Goal: Task Accomplishment & Management: Check status

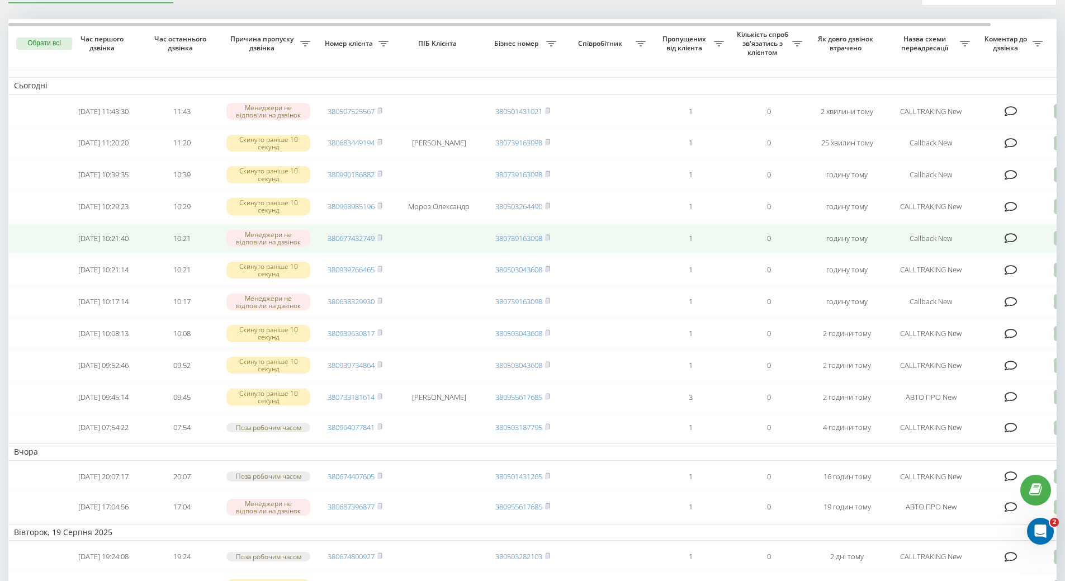
scroll to position [56, 0]
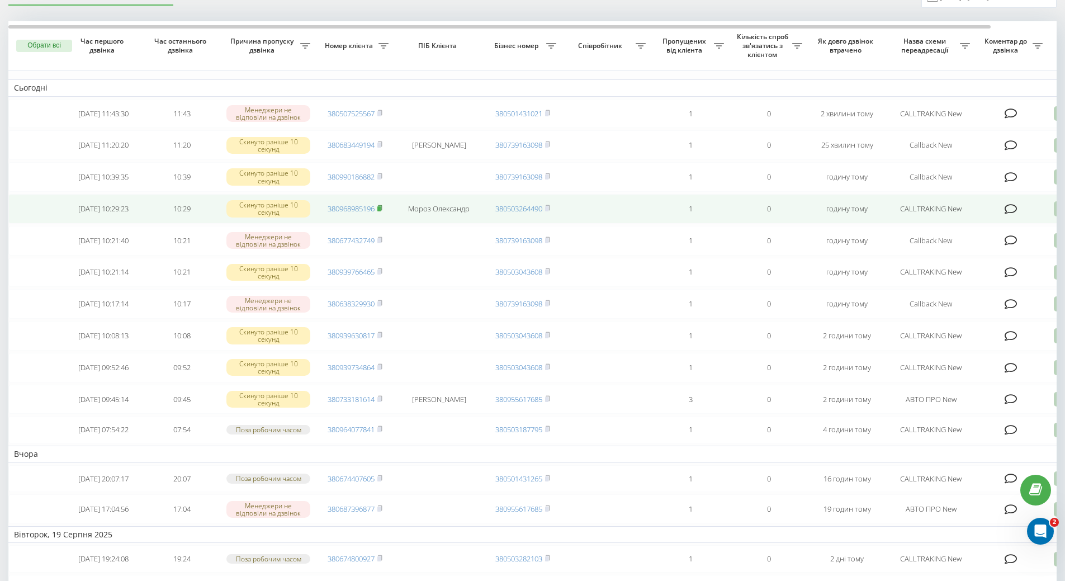
click at [379, 211] on rect at bounding box center [378, 208] width 3 height 5
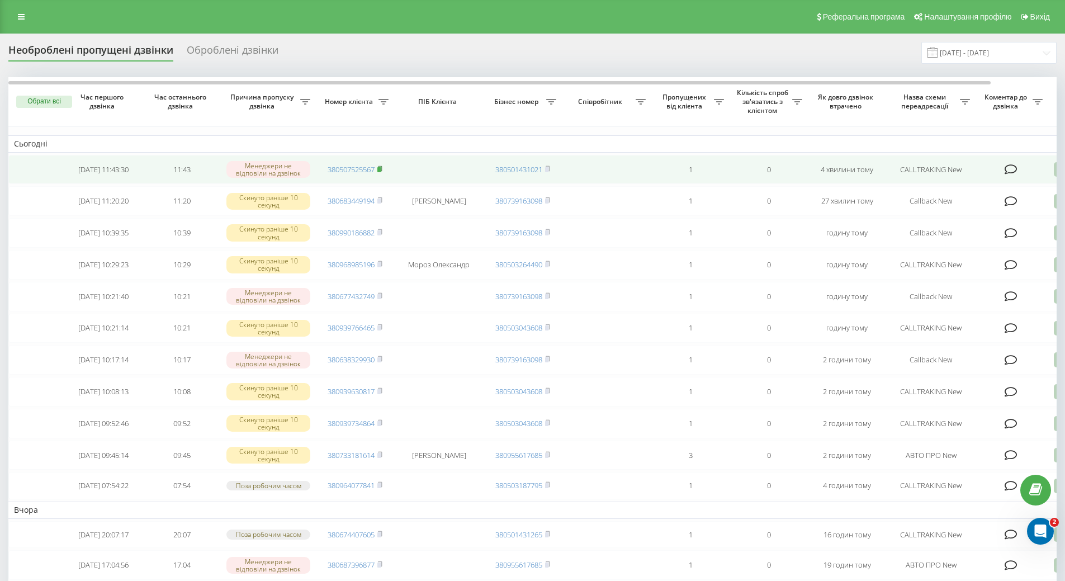
click at [382, 171] on icon at bounding box center [379, 168] width 5 height 7
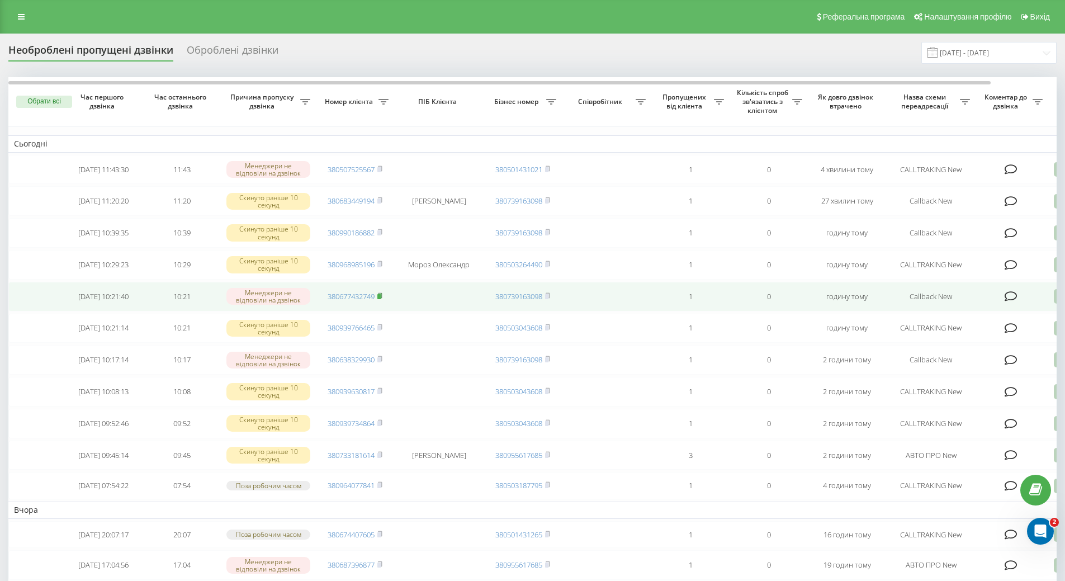
click at [381, 299] on icon at bounding box center [379, 295] width 5 height 7
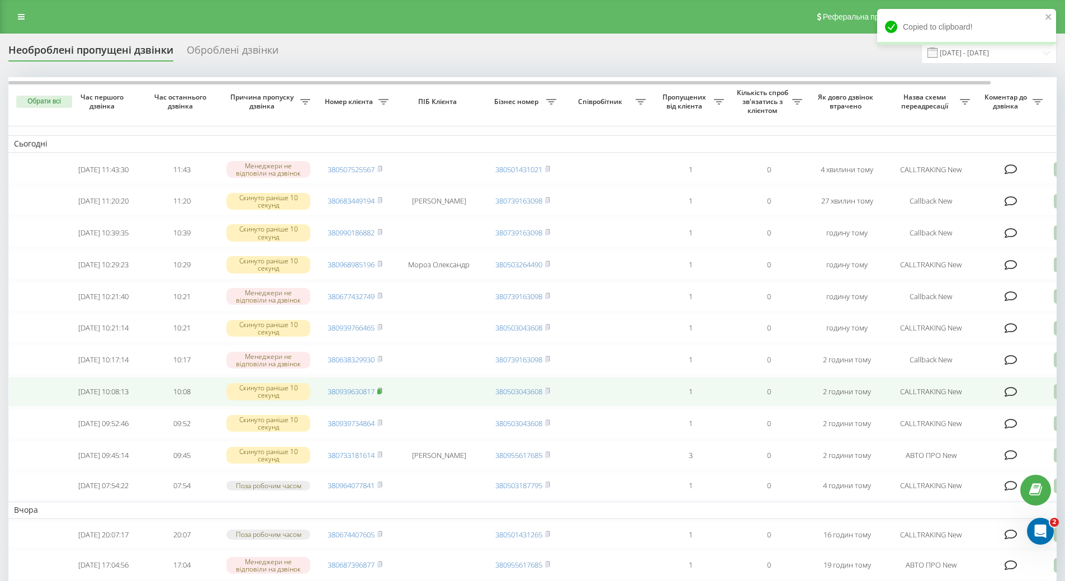
click at [381, 396] on span at bounding box center [379, 391] width 5 height 10
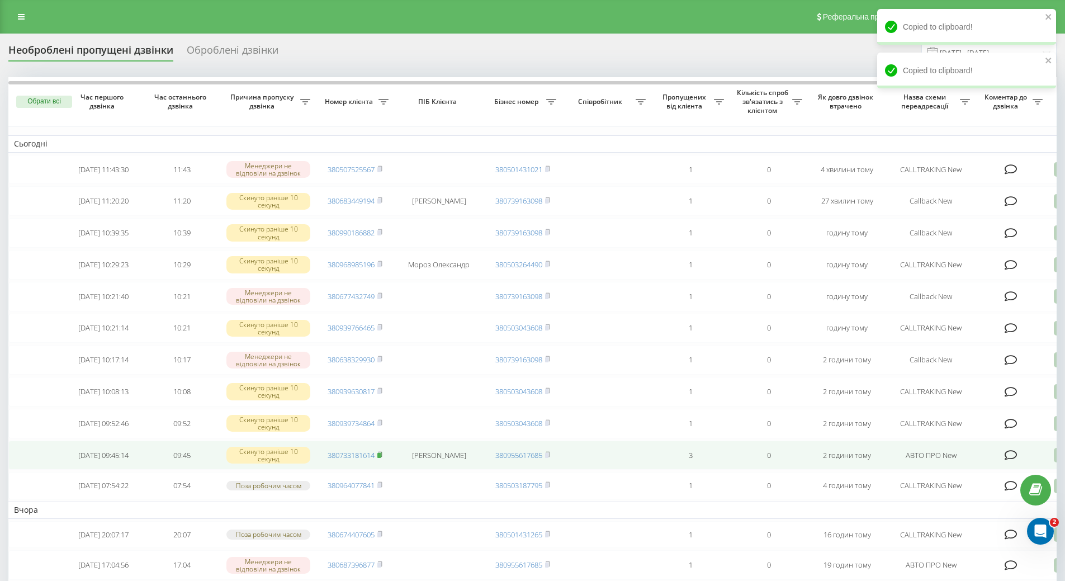
click at [382, 458] on icon at bounding box center [379, 454] width 5 height 7
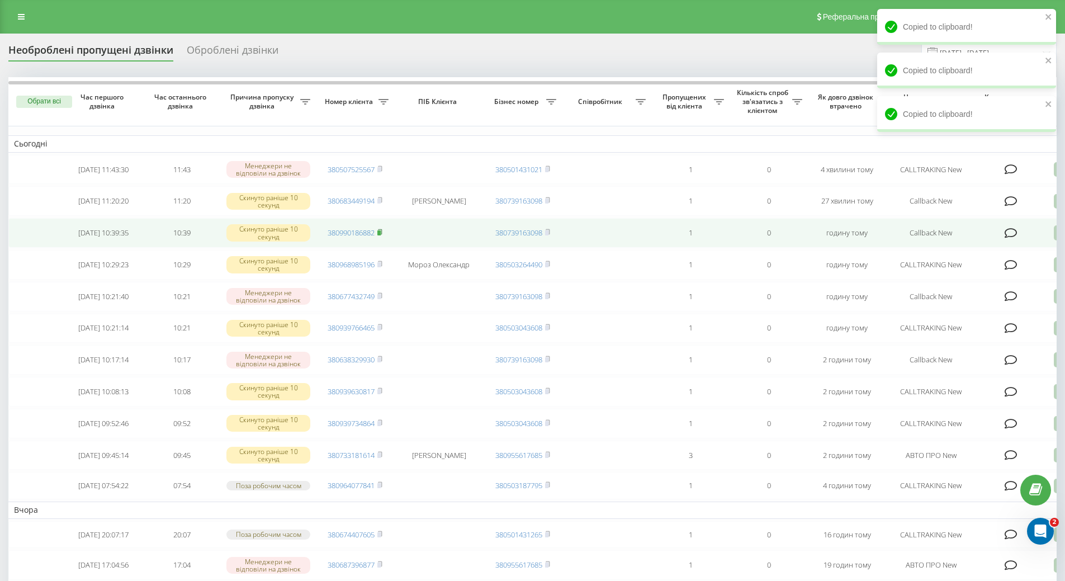
click at [381, 235] on rect at bounding box center [378, 232] width 3 height 5
click at [380, 235] on rect at bounding box center [378, 232] width 3 height 5
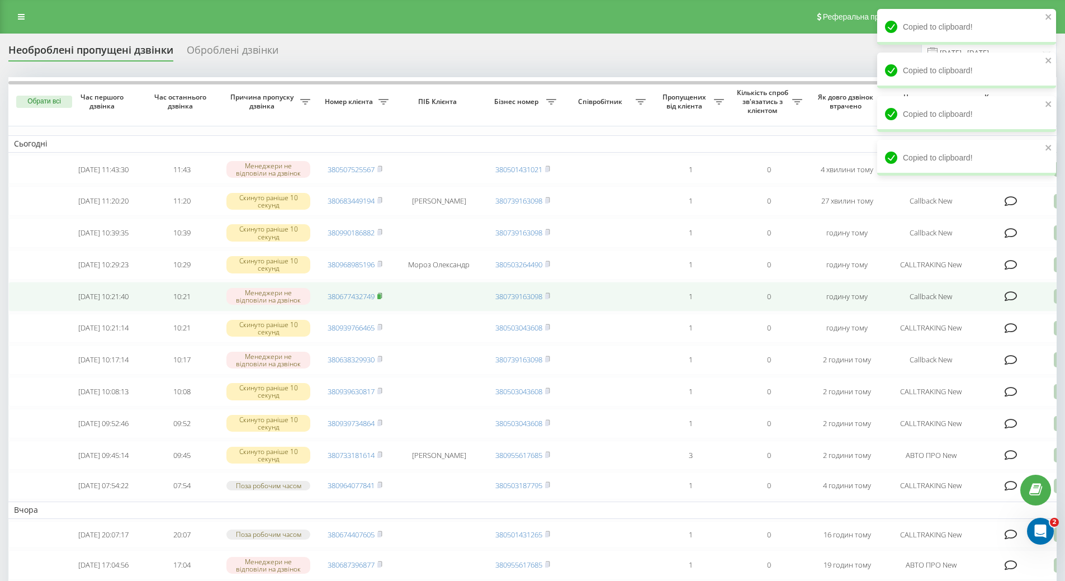
click at [381, 299] on rect at bounding box center [378, 296] width 3 height 5
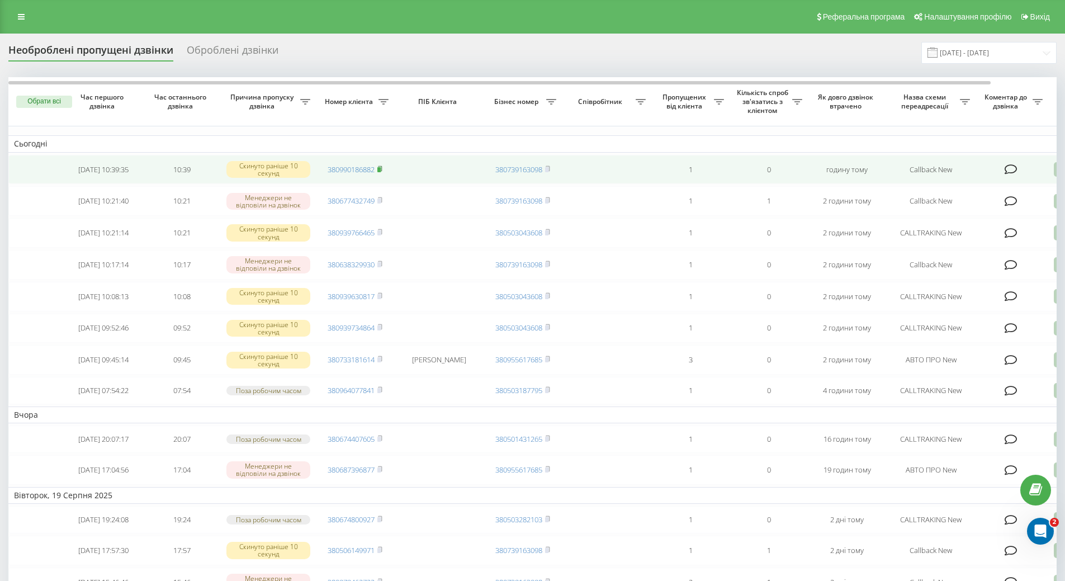
click at [381, 172] on rect at bounding box center [378, 169] width 3 height 5
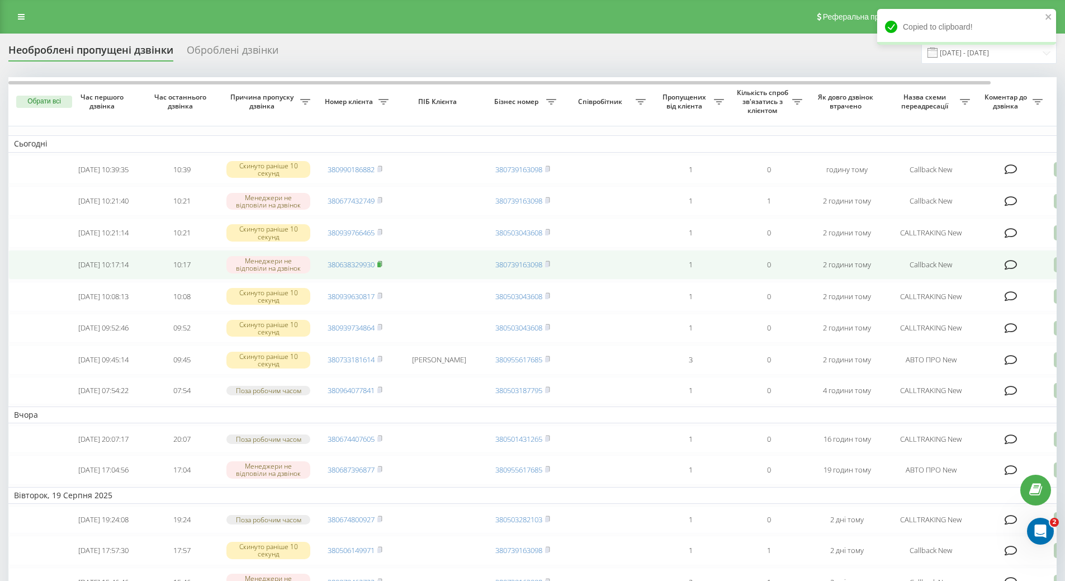
click at [381, 267] on rect at bounding box center [378, 264] width 3 height 5
